Goal: Task Accomplishment & Management: Manage account settings

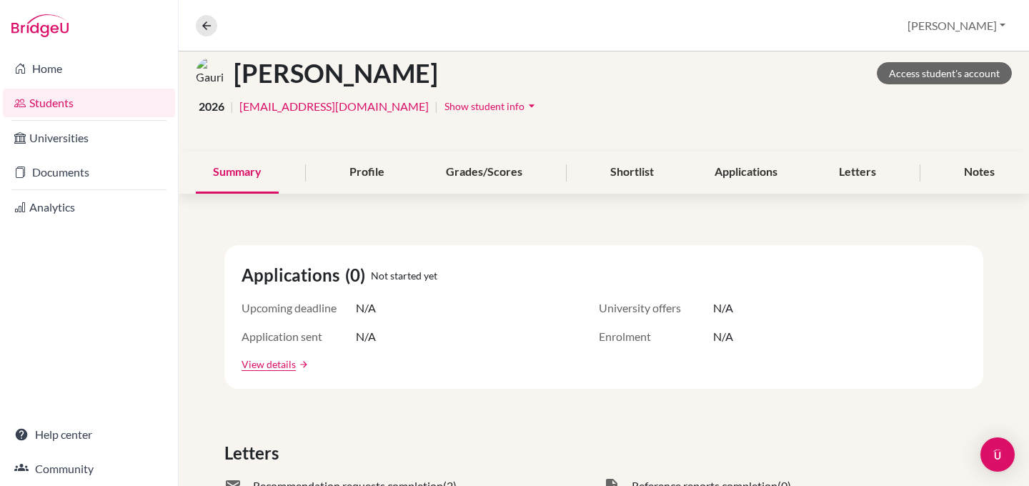
scroll to position [31, 0]
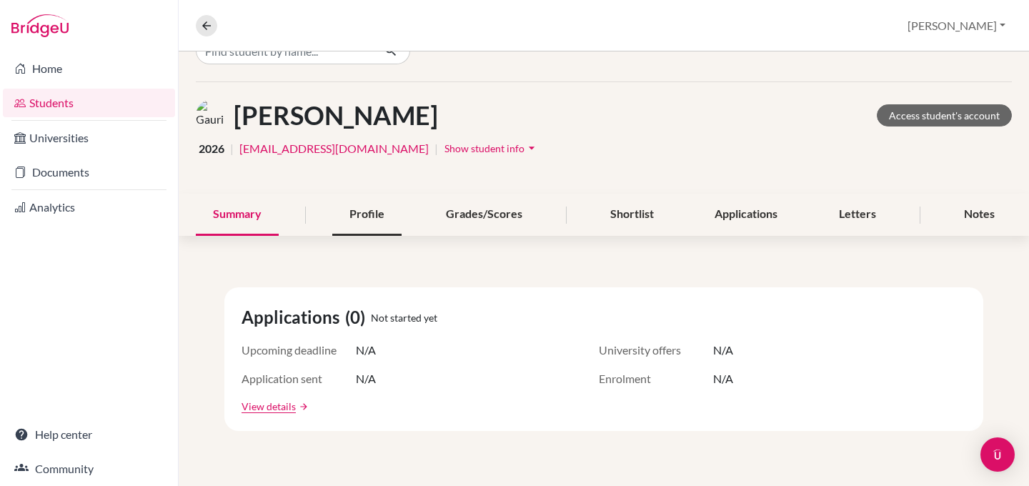
click at [366, 218] on div "Profile" at bounding box center [366, 215] width 69 height 42
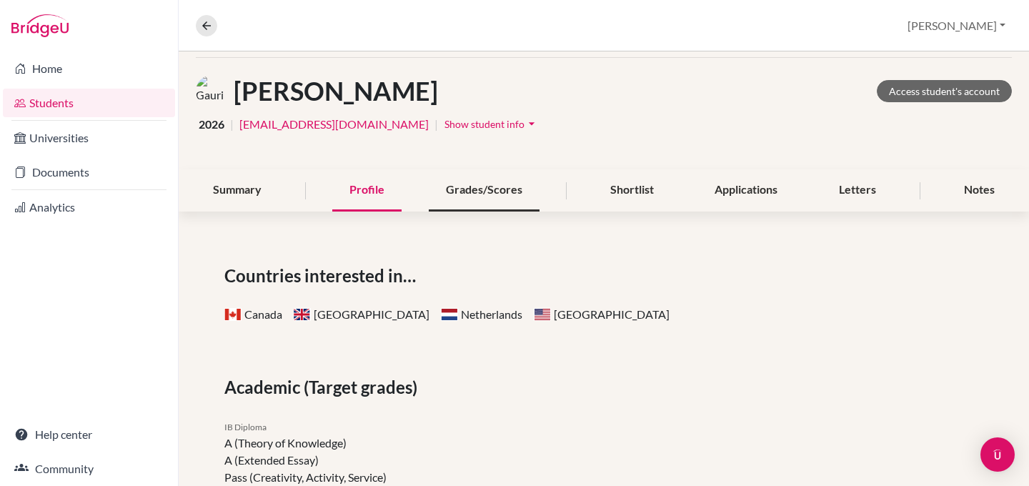
scroll to position [24, 0]
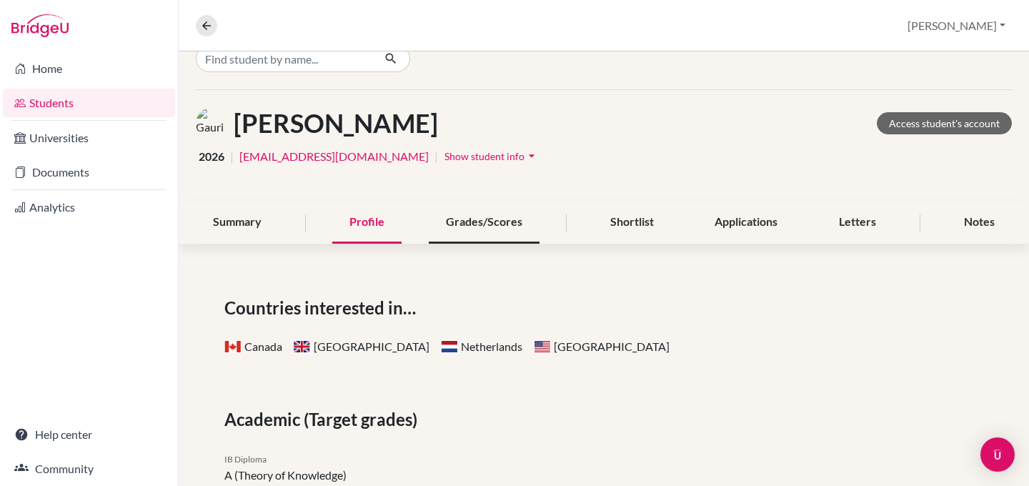
click at [472, 219] on div "Grades/Scores" at bounding box center [484, 222] width 111 height 42
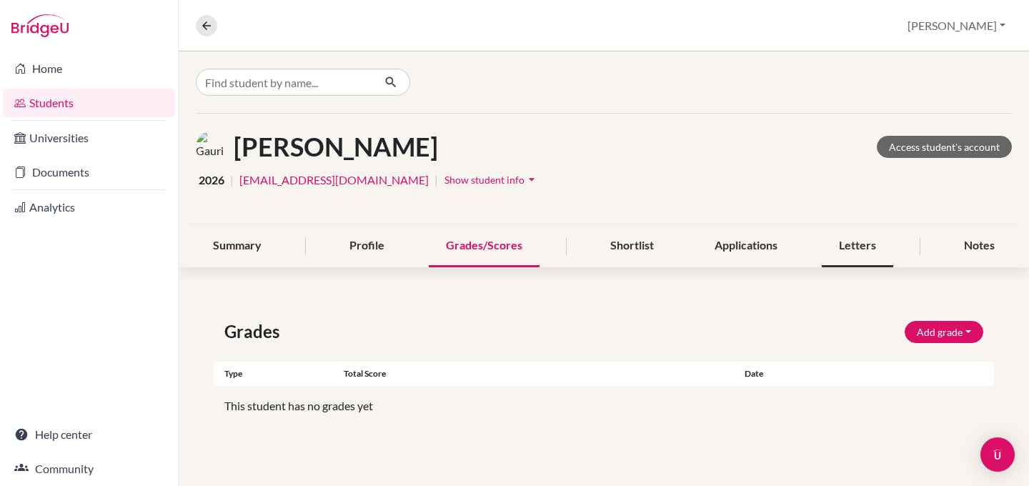
click at [861, 252] on div "Letters" at bounding box center [857, 246] width 71 height 42
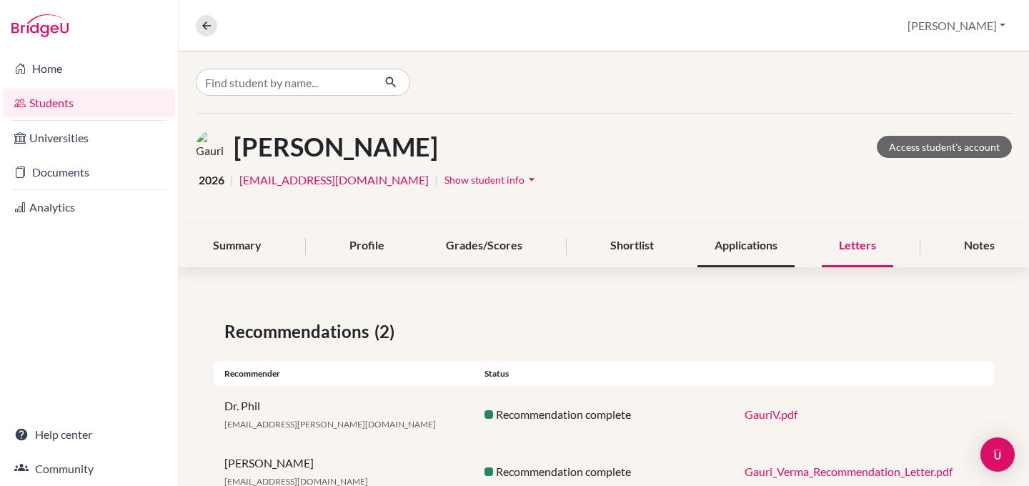
scroll to position [49, 0]
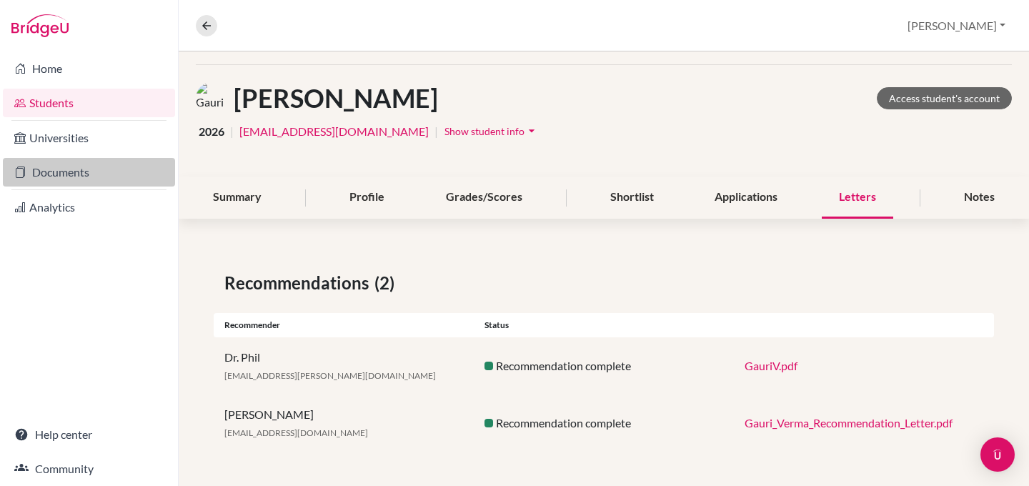
click at [64, 174] on link "Documents" at bounding box center [89, 172] width 172 height 29
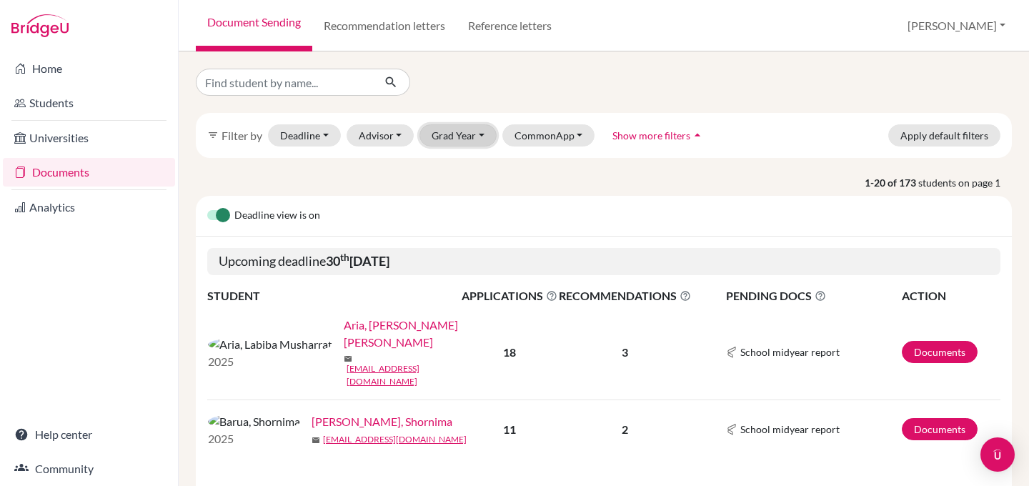
click at [434, 126] on button "Grad Year" at bounding box center [457, 135] width 77 height 22
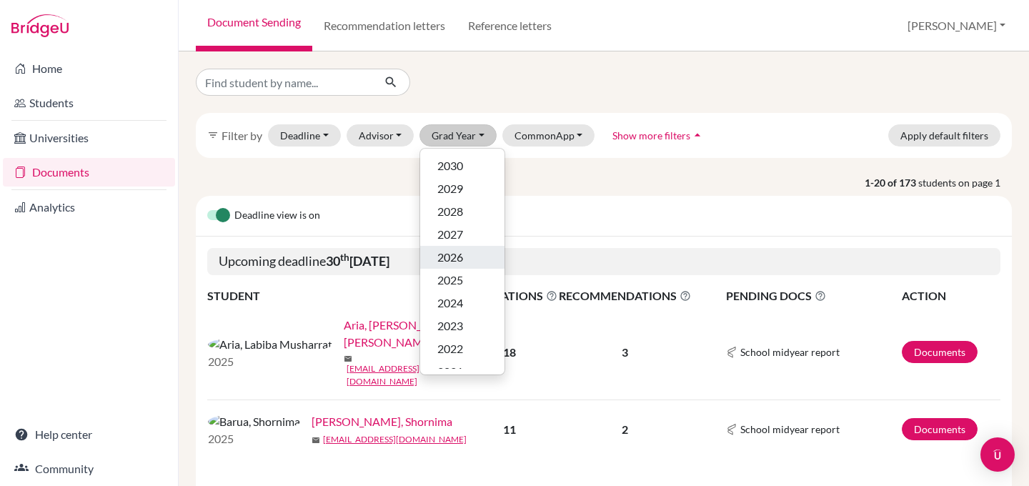
click at [457, 251] on span "2026" at bounding box center [450, 257] width 26 height 17
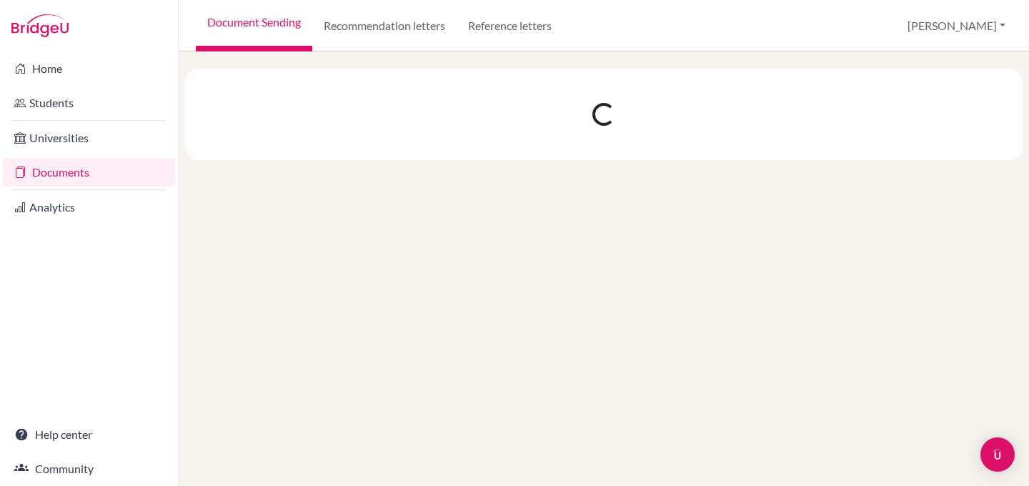
click at [63, 171] on link "Documents" at bounding box center [89, 172] width 172 height 29
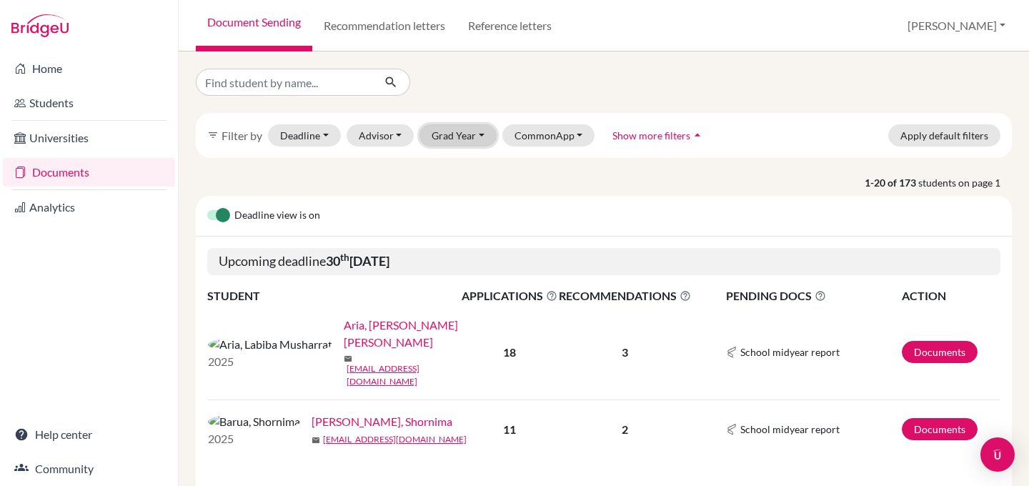
click at [447, 141] on button "Grad Year" at bounding box center [457, 135] width 77 height 22
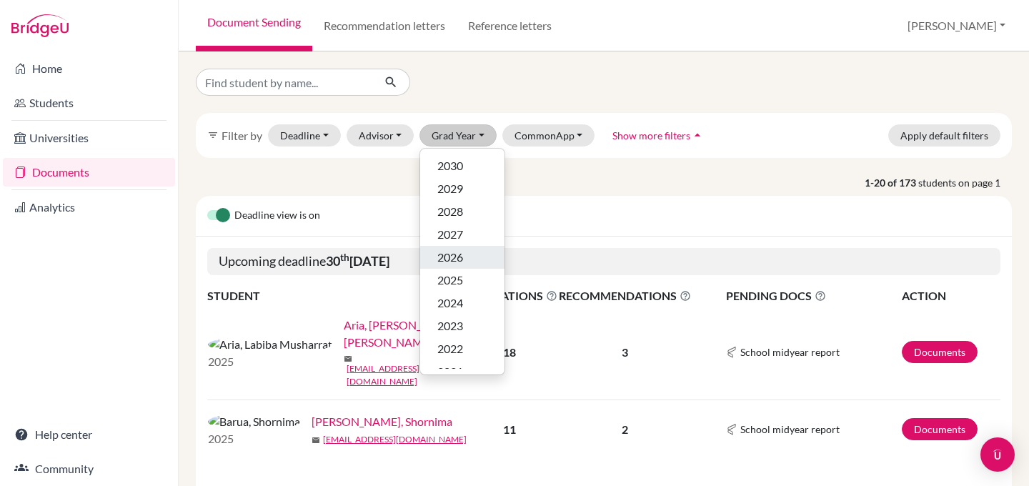
click at [459, 250] on span "2026" at bounding box center [450, 257] width 26 height 17
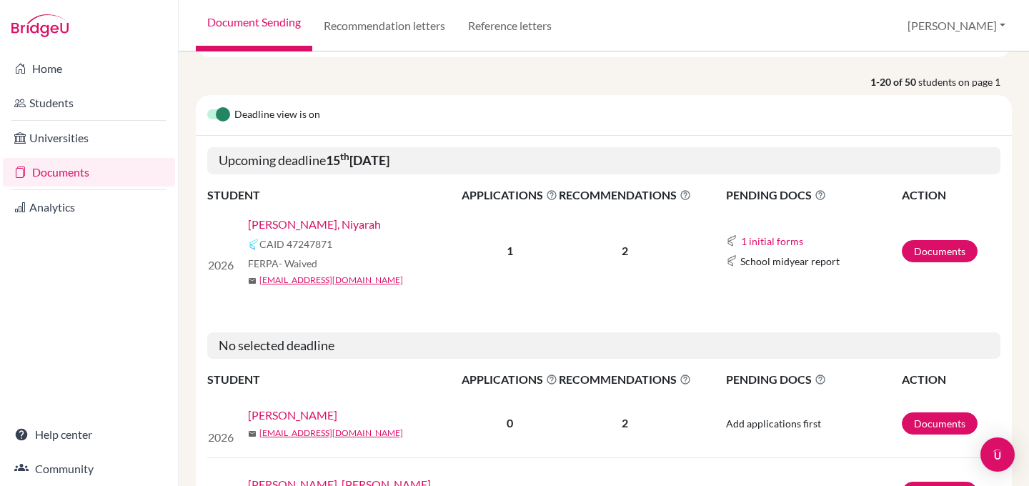
scroll to position [151, 0]
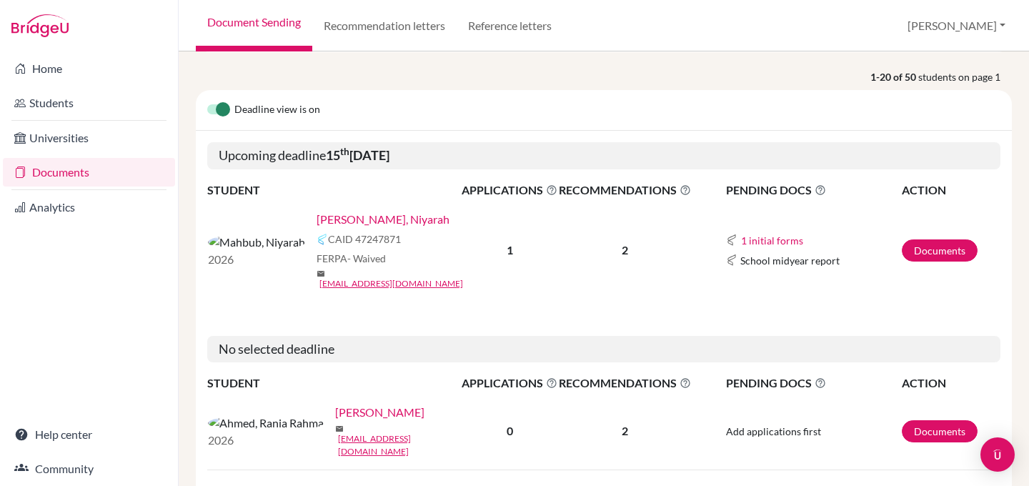
click at [317, 218] on link "[PERSON_NAME], Niyarah" at bounding box center [383, 219] width 133 height 17
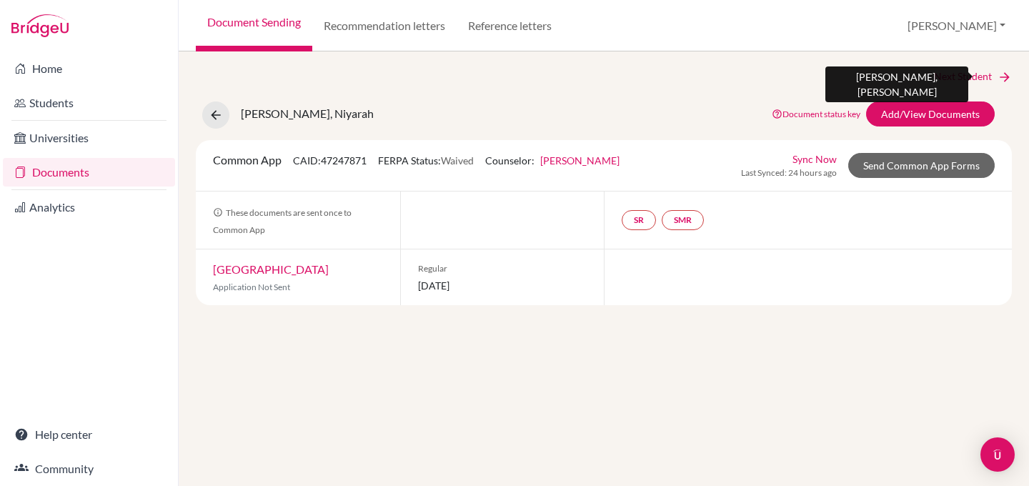
click at [1000, 78] on icon at bounding box center [1004, 77] width 14 height 14
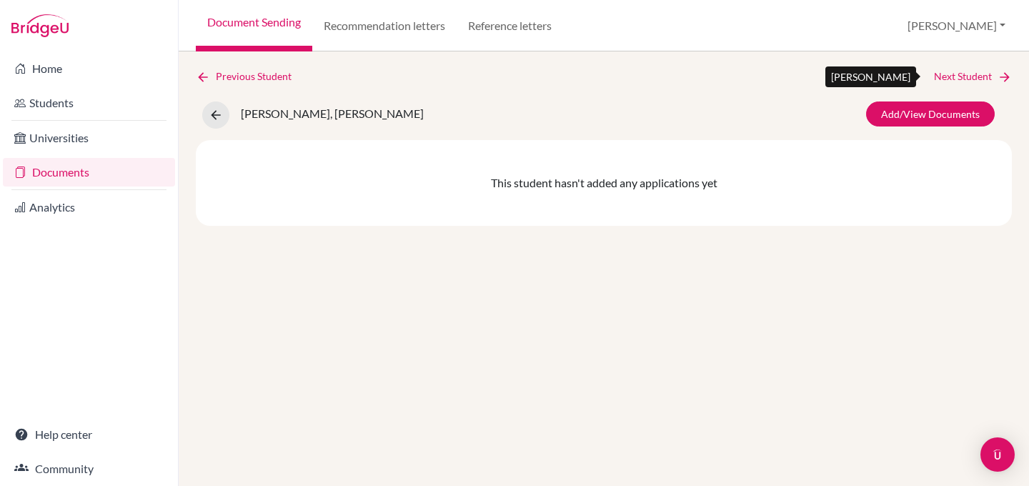
click at [1000, 75] on icon at bounding box center [1004, 77] width 14 height 14
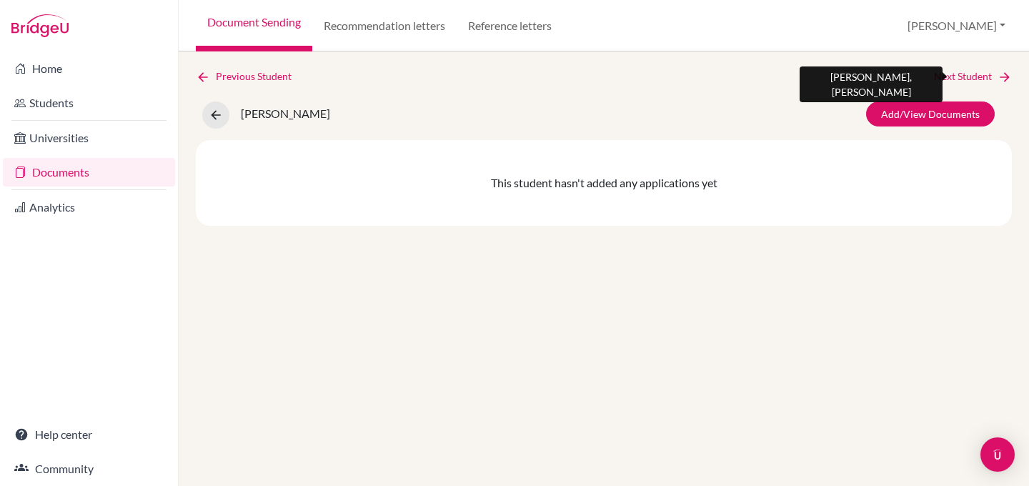
click at [1000, 75] on icon at bounding box center [1004, 77] width 14 height 14
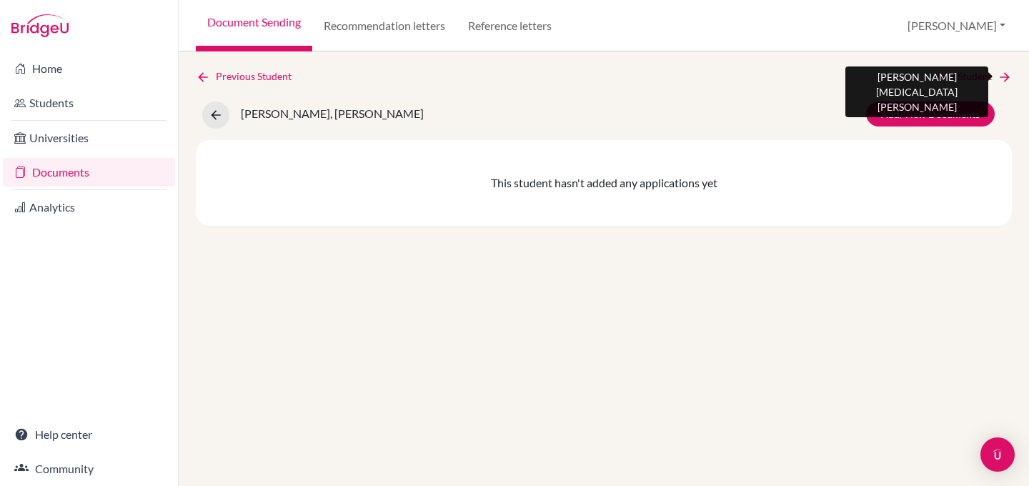
click at [1000, 75] on icon at bounding box center [1004, 77] width 14 height 14
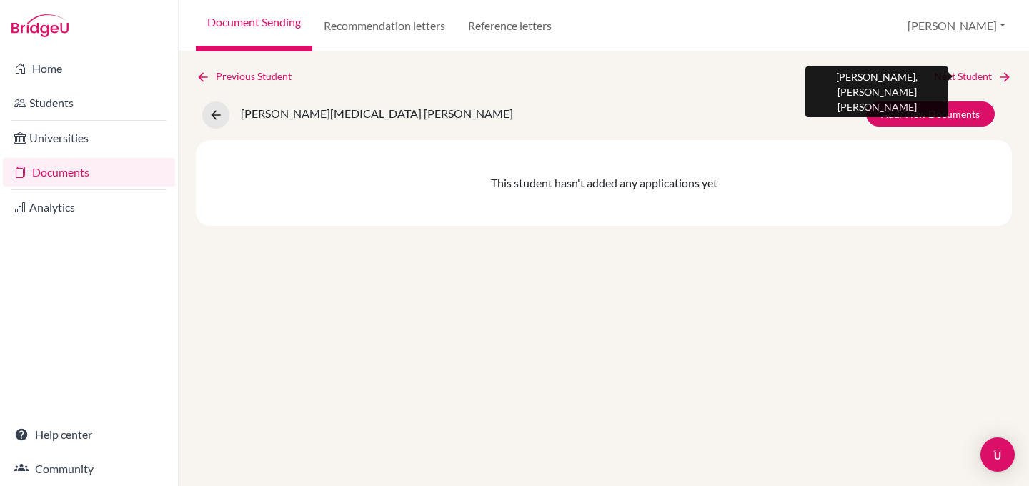
click at [1000, 75] on icon at bounding box center [1004, 77] width 14 height 14
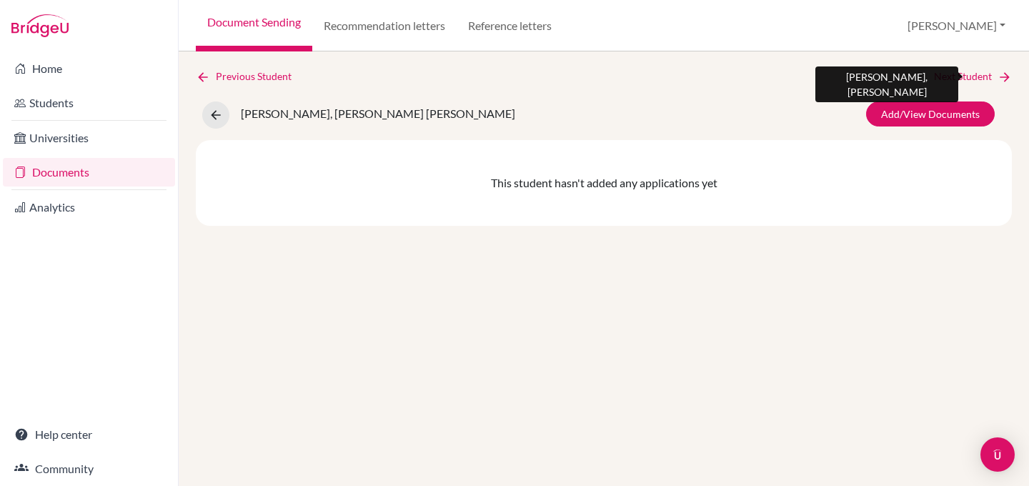
click at [1000, 75] on icon at bounding box center [1004, 77] width 14 height 14
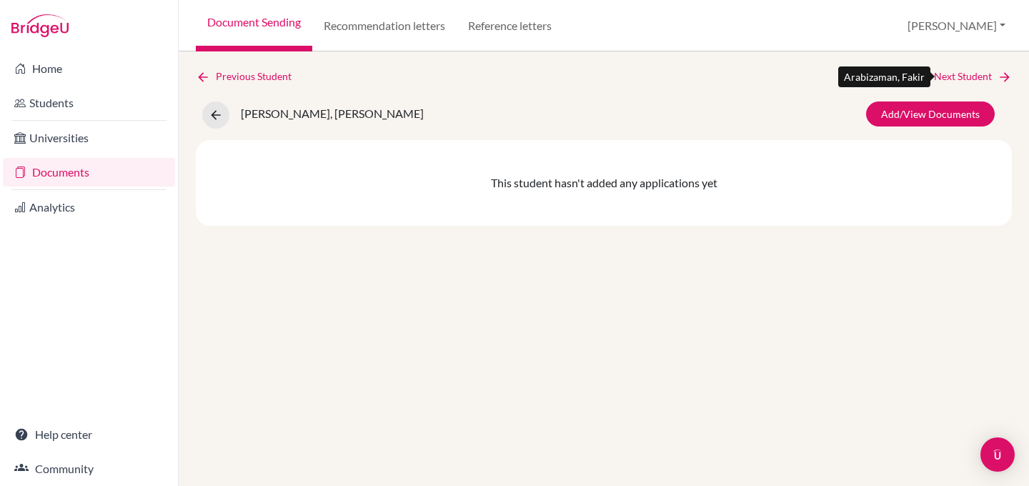
click at [1000, 75] on icon at bounding box center [1004, 77] width 14 height 14
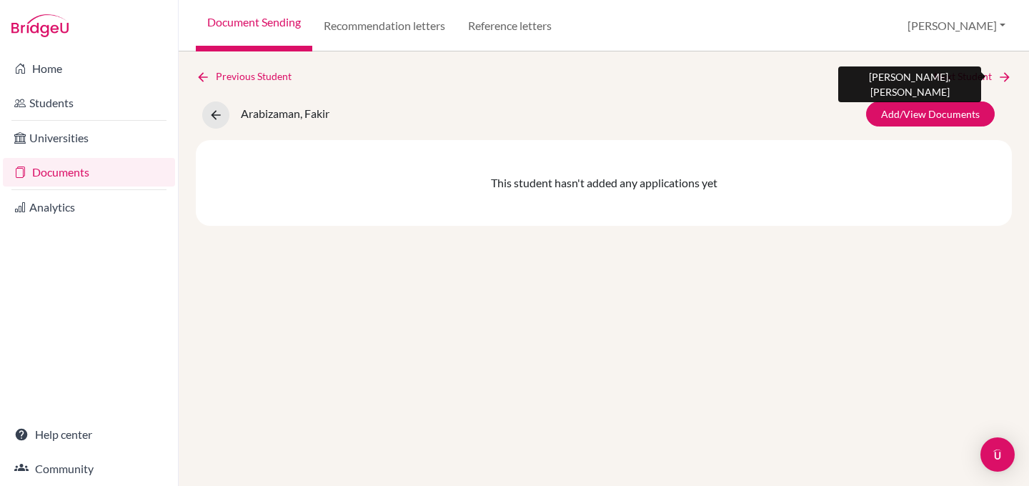
click at [1000, 75] on icon at bounding box center [1004, 77] width 14 height 14
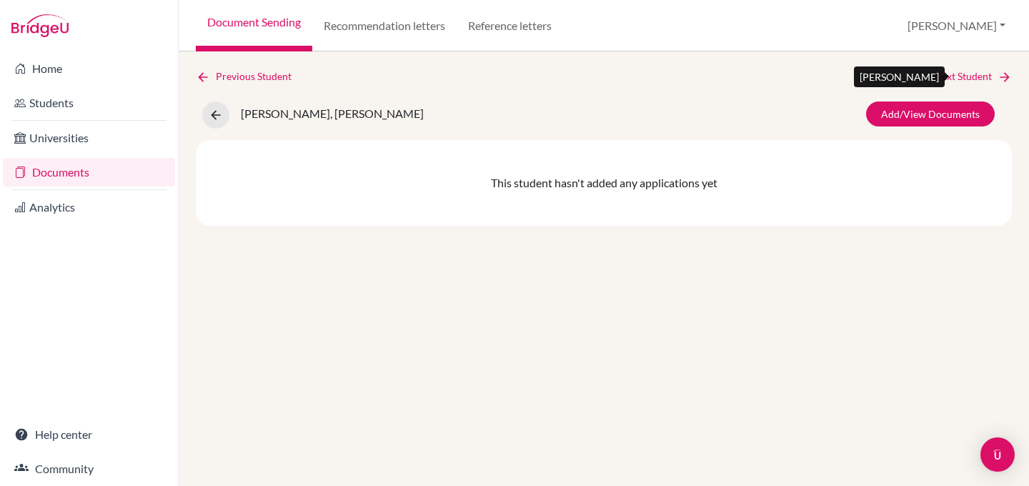
click at [1000, 75] on icon at bounding box center [1004, 77] width 14 height 14
click at [53, 174] on link "Documents" at bounding box center [89, 172] width 172 height 29
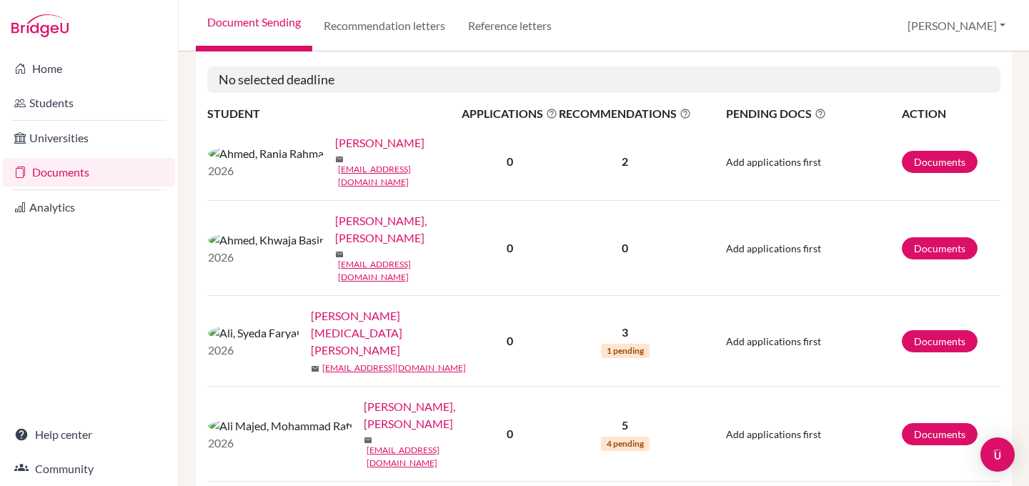
scroll to position [422, 0]
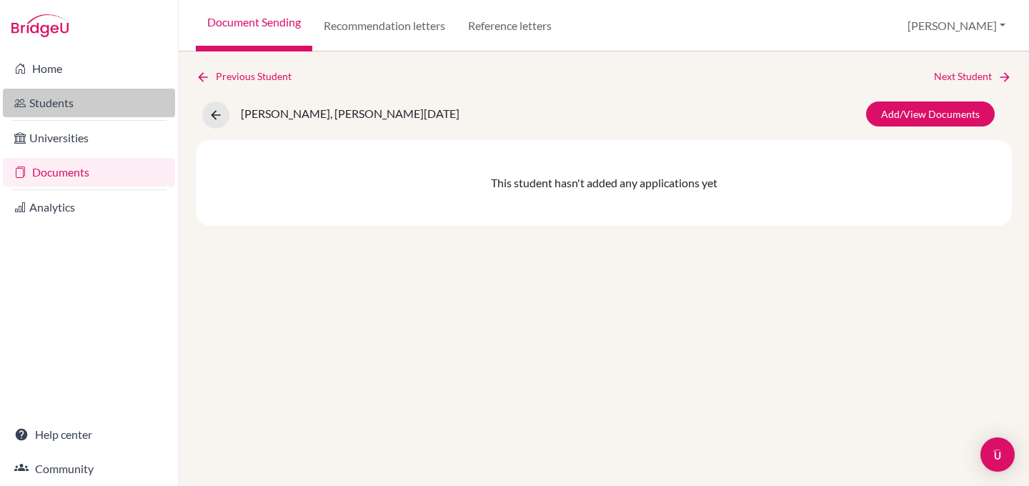
click at [69, 97] on link "Students" at bounding box center [89, 103] width 172 height 29
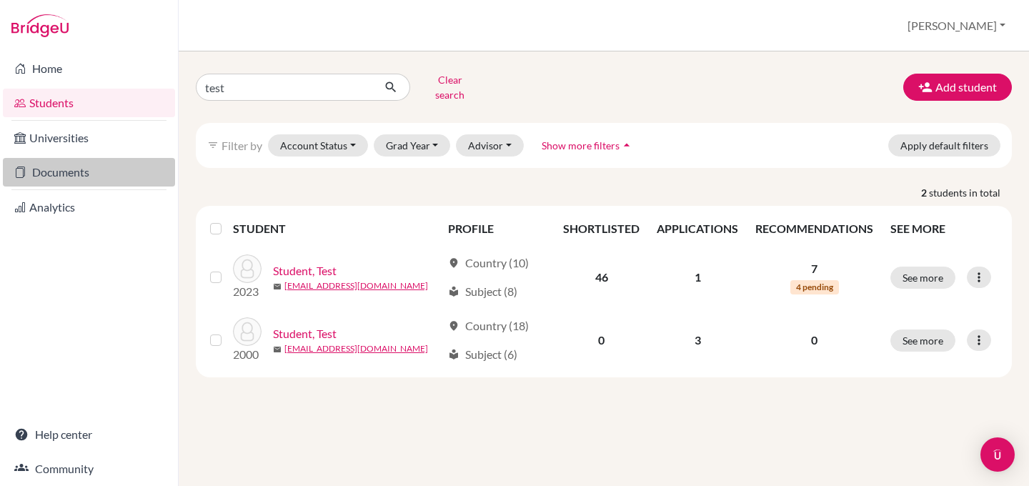
click at [61, 159] on link "Documents" at bounding box center [89, 172] width 172 height 29
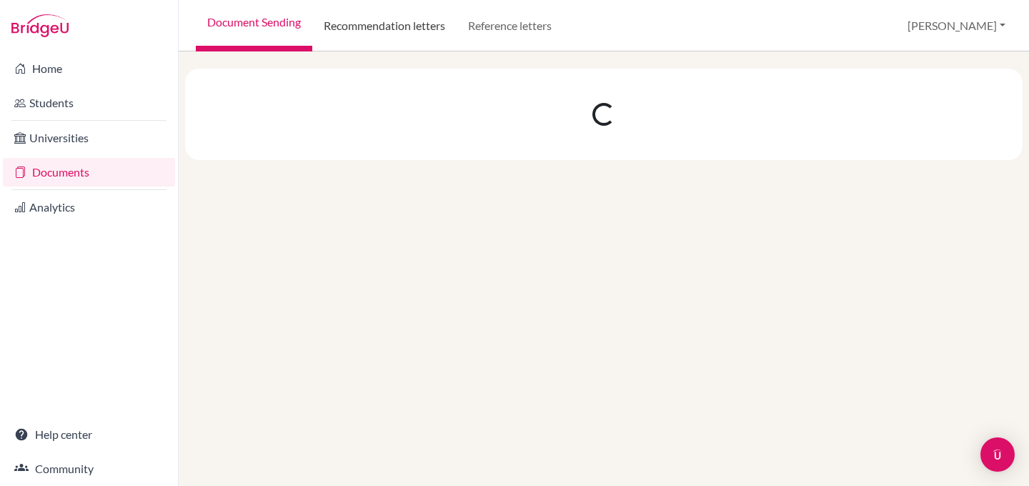
click at [368, 25] on link "Recommendation letters" at bounding box center [384, 25] width 144 height 51
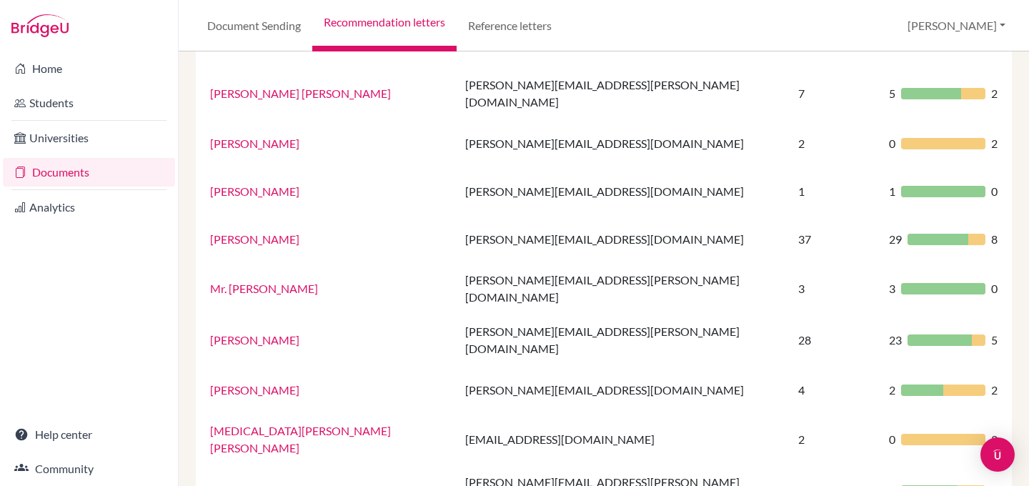
scroll to position [252, 0]
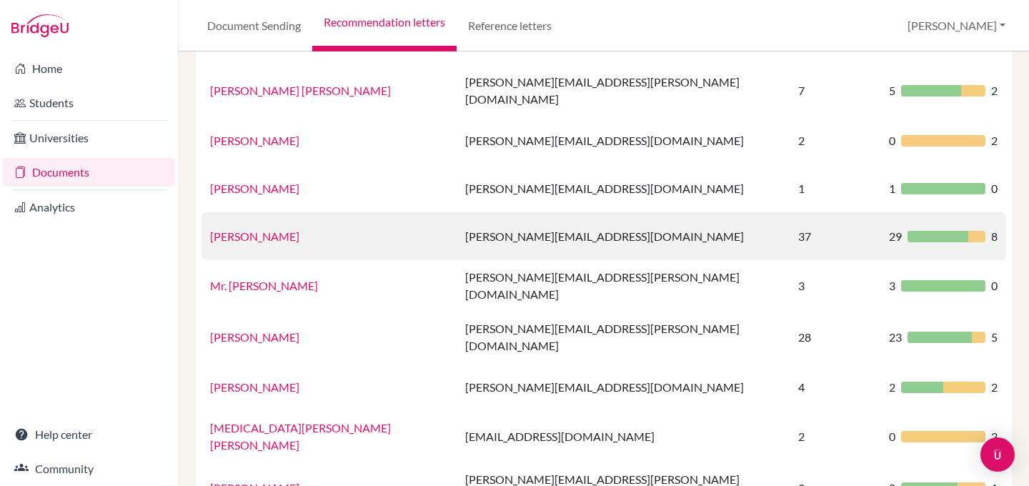
click at [523, 212] on td "[PERSON_NAME][EMAIL_ADDRESS][DOMAIN_NAME]" at bounding box center [623, 236] width 333 height 48
click at [242, 229] on link "[PERSON_NAME]" at bounding box center [254, 236] width 89 height 14
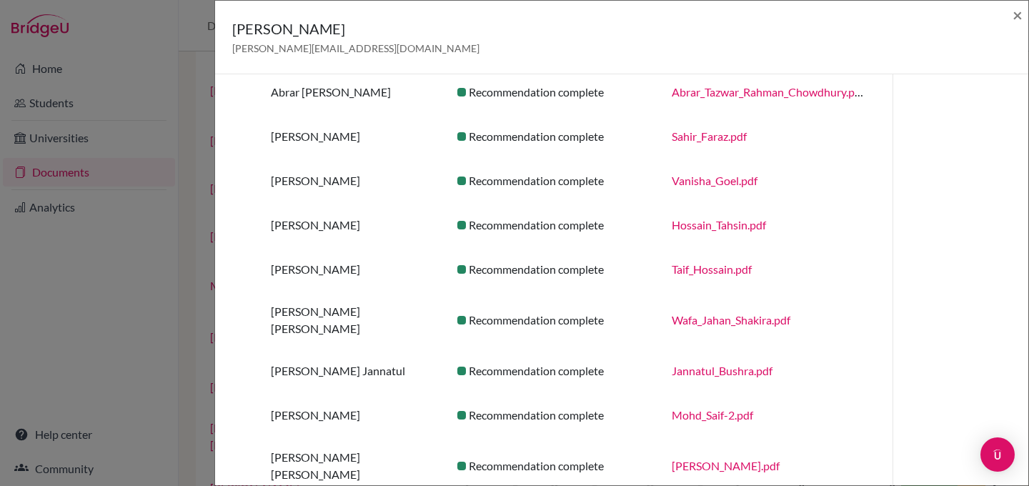
scroll to position [0, 0]
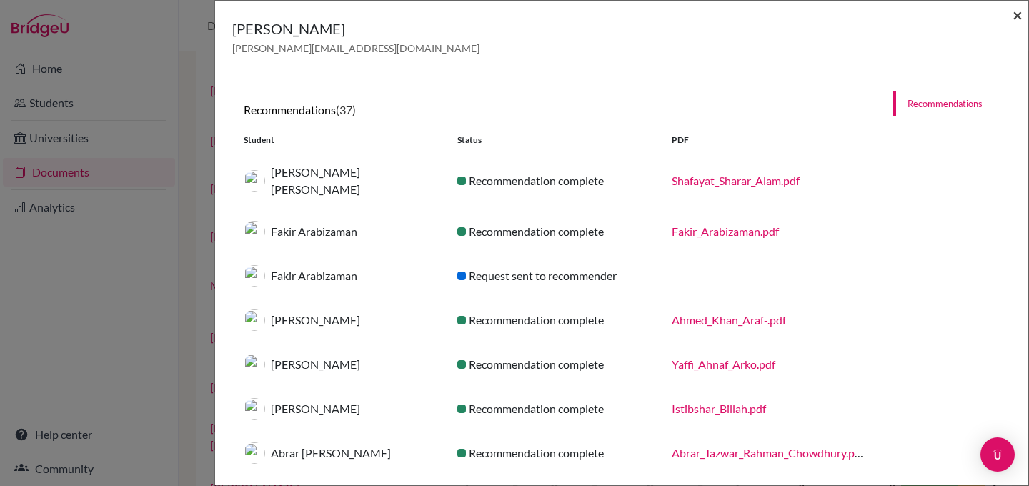
click at [1015, 19] on span "×" at bounding box center [1017, 14] width 10 height 21
